Goal: Find specific page/section: Find specific page/section

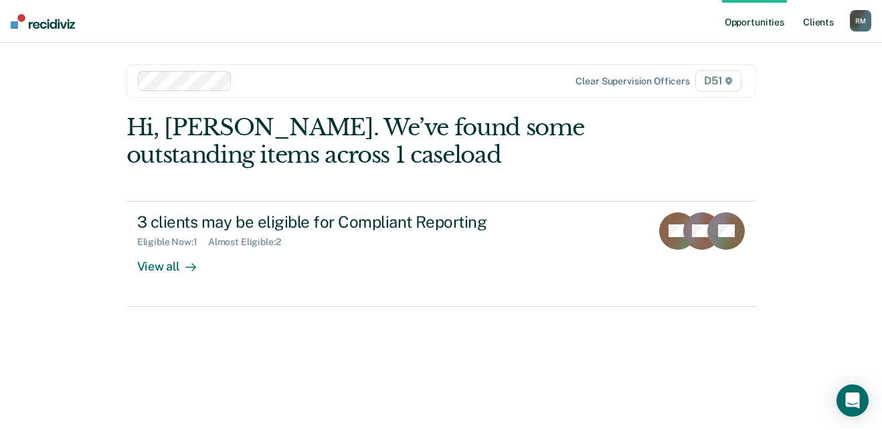
click at [819, 16] on link "Client s" at bounding box center [818, 21] width 36 height 43
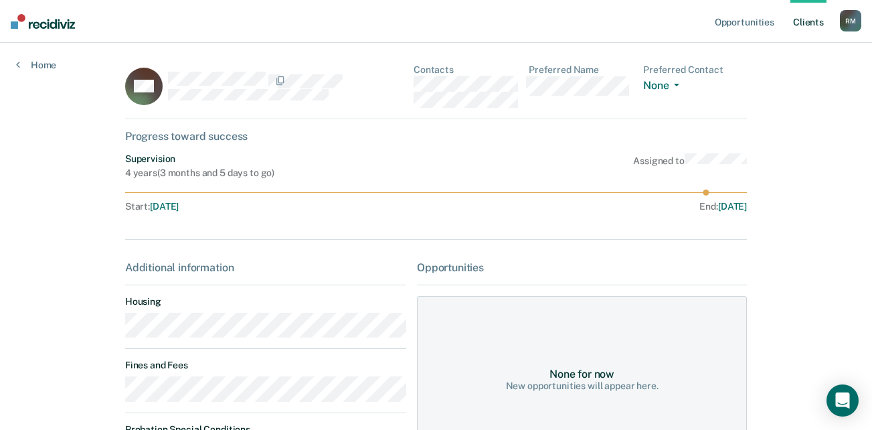
click at [804, 20] on link "Client s" at bounding box center [808, 21] width 36 height 43
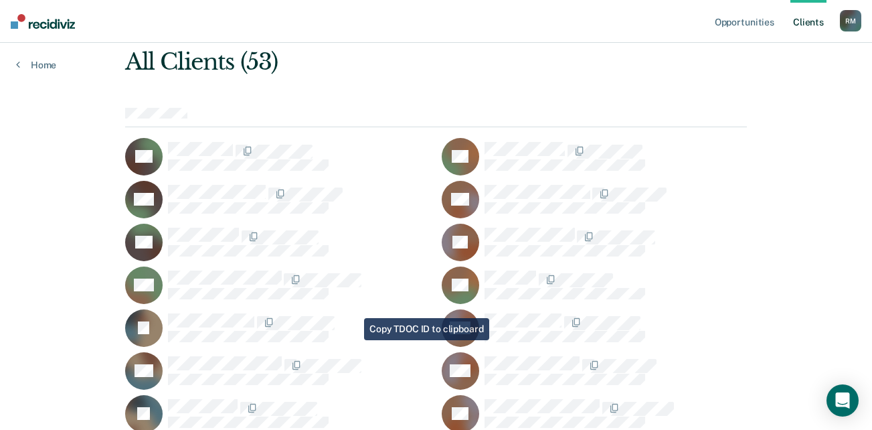
scroll to position [67, 0]
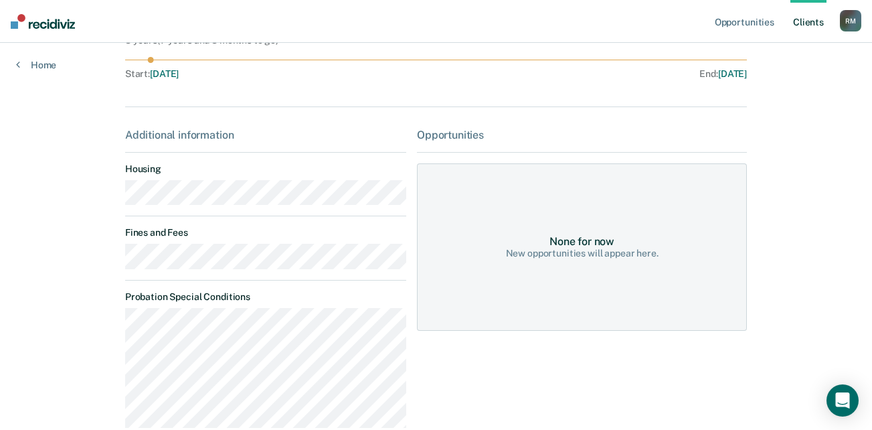
scroll to position [127, 0]
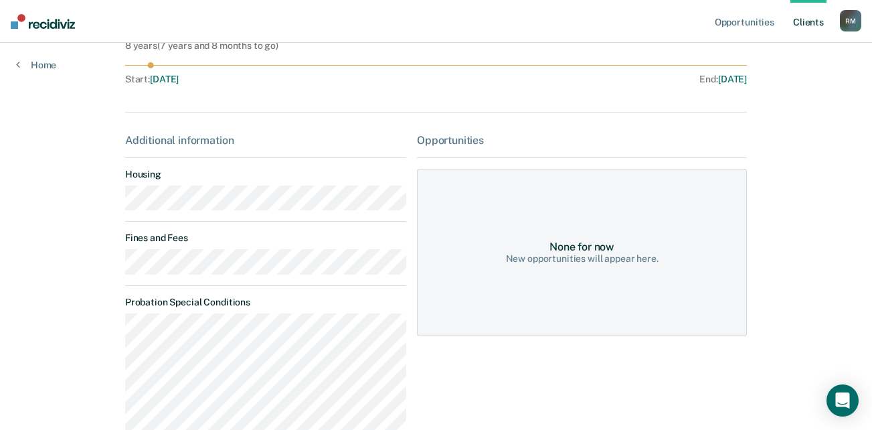
click at [796, 21] on link "Client s" at bounding box center [808, 21] width 36 height 43
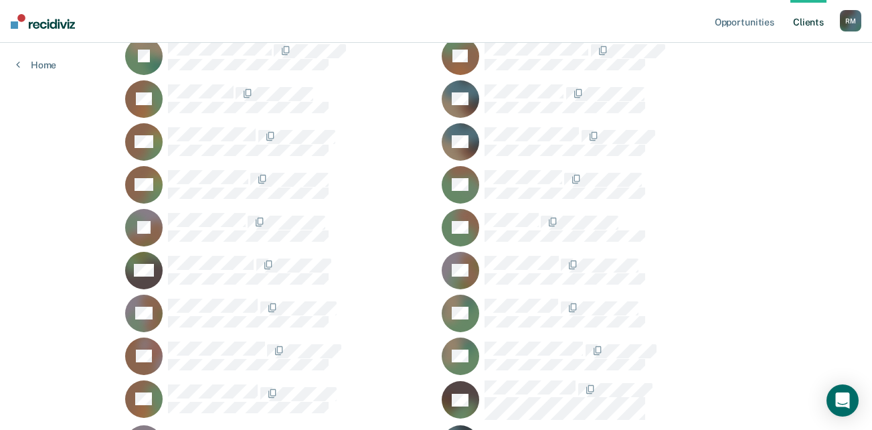
scroll to position [736, 0]
